Goal: Browse casually

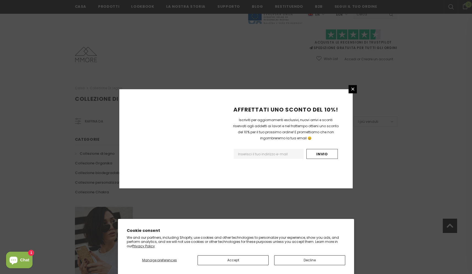
scroll to position [291, 0]
